Goal: Task Accomplishment & Management: Use online tool/utility

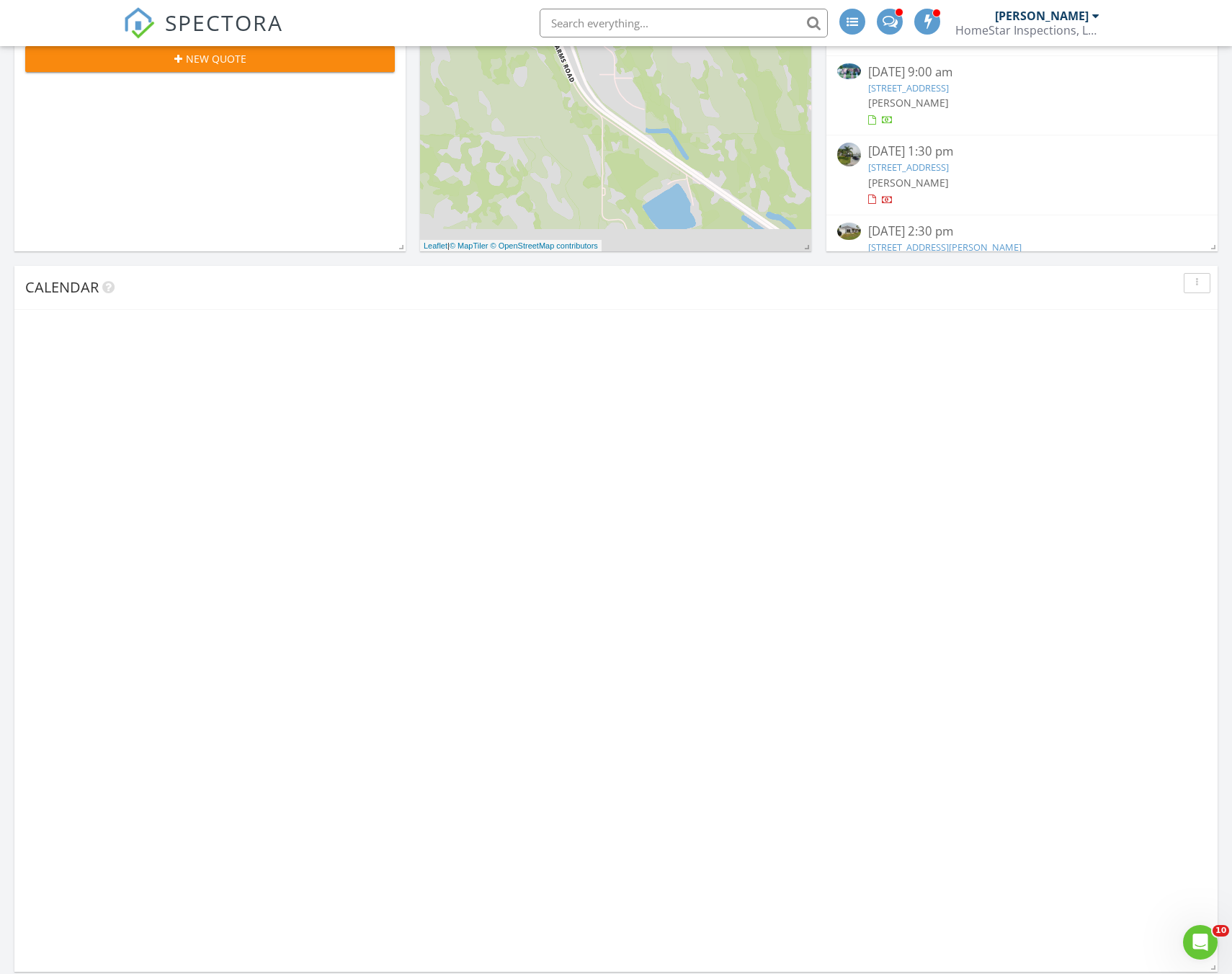
scroll to position [391, 0]
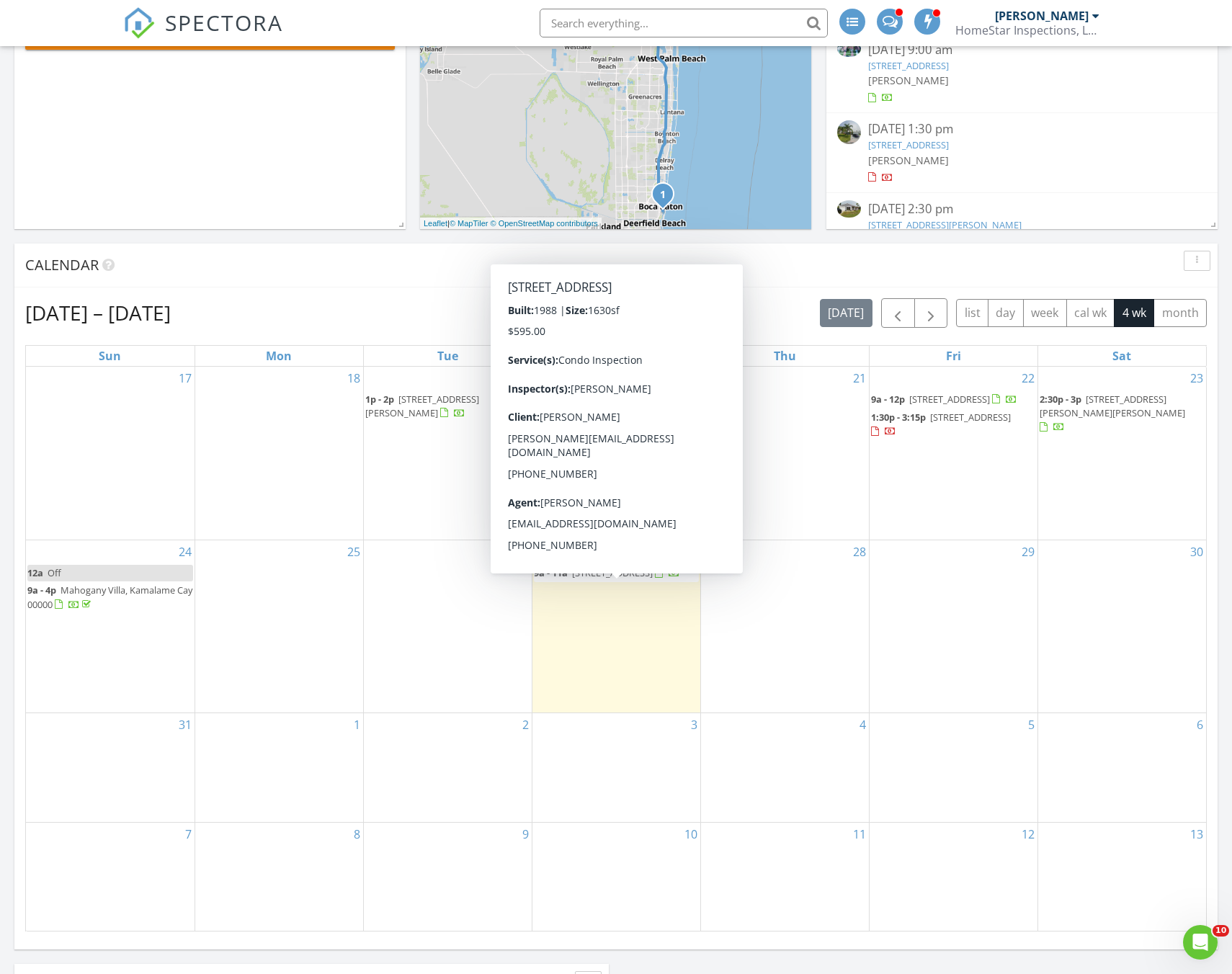
click at [562, 579] on span "9a - 11a" at bounding box center [551, 573] width 34 height 13
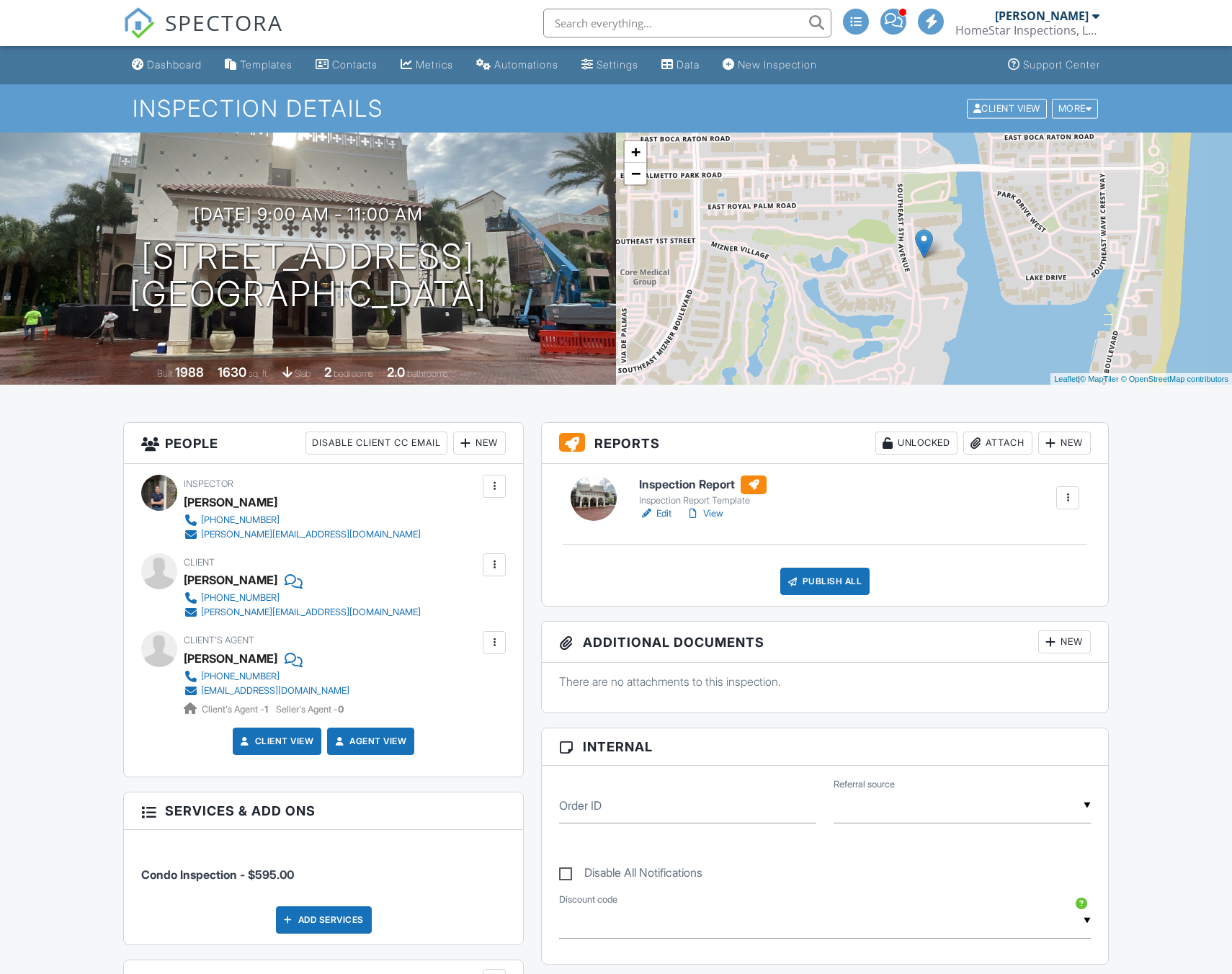
click at [702, 482] on h6 "Inspection Report" at bounding box center [703, 485] width 127 height 19
click at [717, 481] on h6 "Inspection Report" at bounding box center [703, 485] width 127 height 19
